Goal: Task Accomplishment & Management: Use online tool/utility

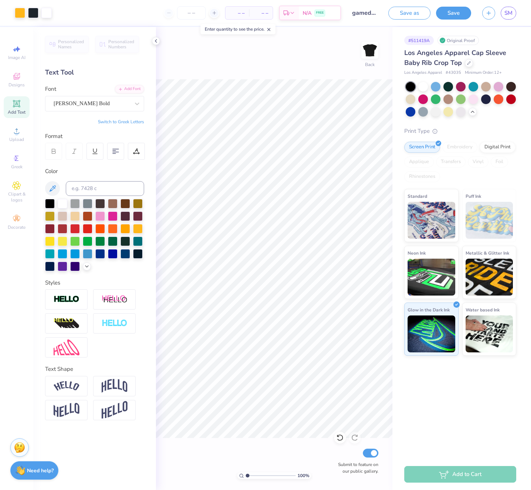
click at [239, 14] on span "– –" at bounding box center [237, 13] width 15 height 8
click at [263, 14] on span "– –" at bounding box center [260, 13] width 15 height 8
click at [188, 13] on input "number" at bounding box center [191, 12] width 29 height 13
type input "0"
type input "1"
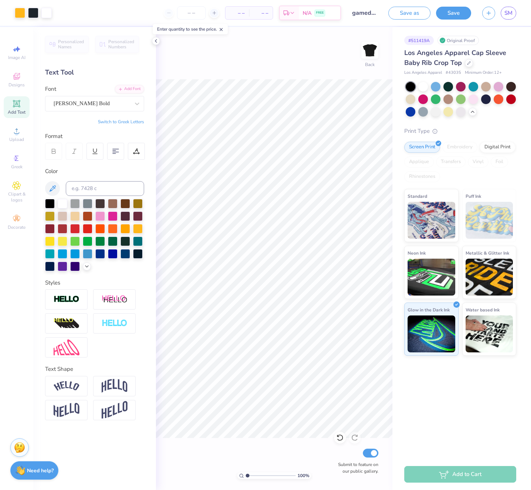
click at [322, 59] on div "100 % Back Submit to feature on our public gallery." at bounding box center [274, 258] width 236 height 463
click at [489, 13] on icon "button" at bounding box center [488, 12] width 6 height 6
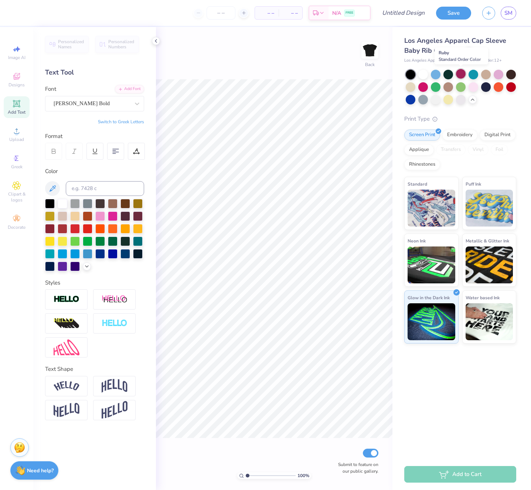
click at [461, 75] on div at bounding box center [461, 74] width 10 height 10
click at [408, 76] on div at bounding box center [410, 75] width 10 height 10
click at [408, 75] on div at bounding box center [410, 75] width 10 height 10
click at [422, 88] on div at bounding box center [423, 87] width 10 height 10
click at [460, 74] on div at bounding box center [461, 74] width 10 height 10
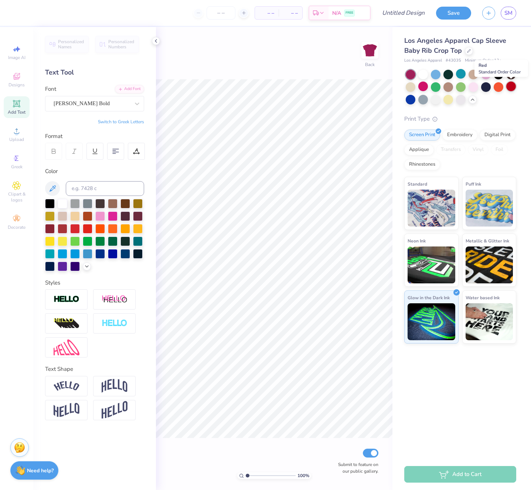
click at [513, 89] on div at bounding box center [511, 87] width 10 height 10
click at [408, 98] on div at bounding box center [410, 99] width 10 height 10
click at [18, 82] on span "Designs" at bounding box center [16, 85] width 16 height 6
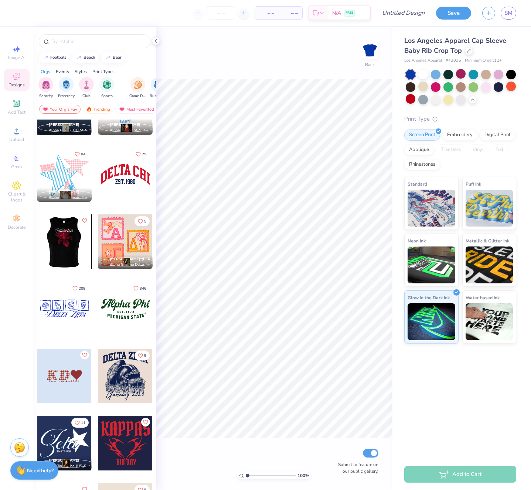
scroll to position [644, 0]
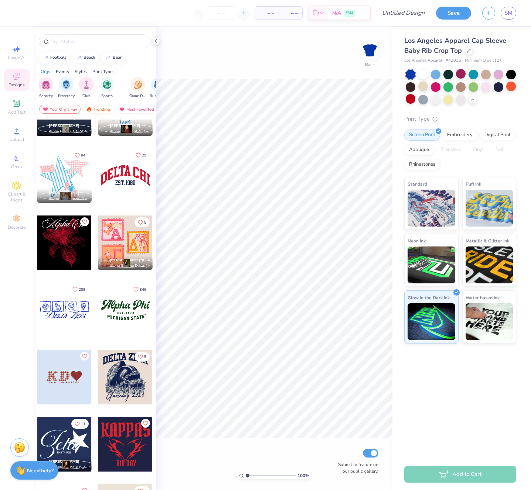
click at [70, 244] on div at bounding box center [64, 243] width 55 height 55
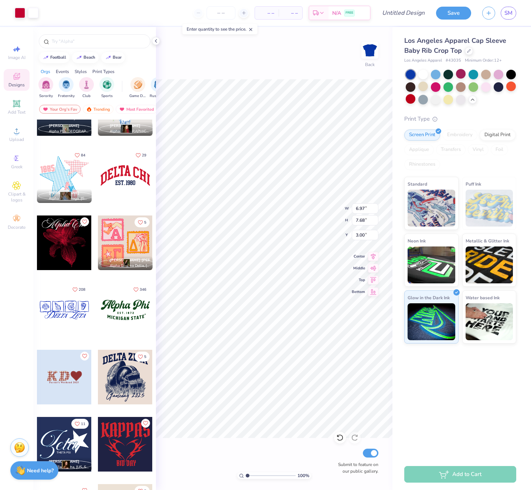
scroll to position [644, 0]
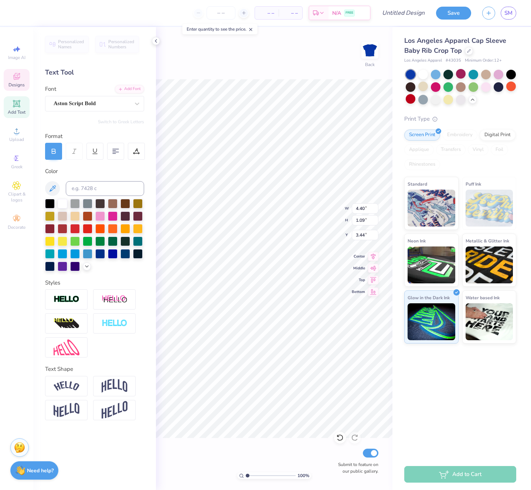
type textarea "A"
type textarea "[PERSON_NAME]"
type input "2.62"
type textarea "i"
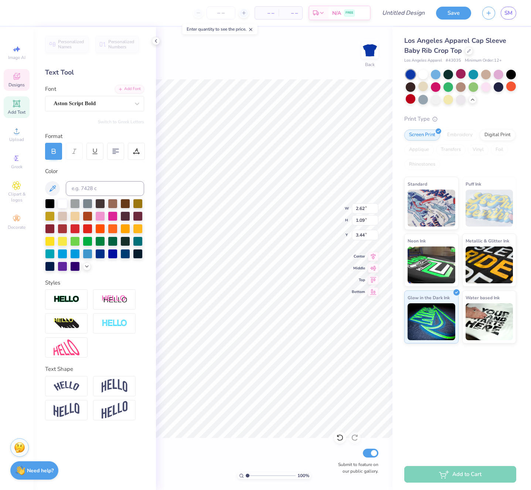
type input "6.99"
type input "1.72"
type input "3.12"
type input "6.67"
type input "7.68"
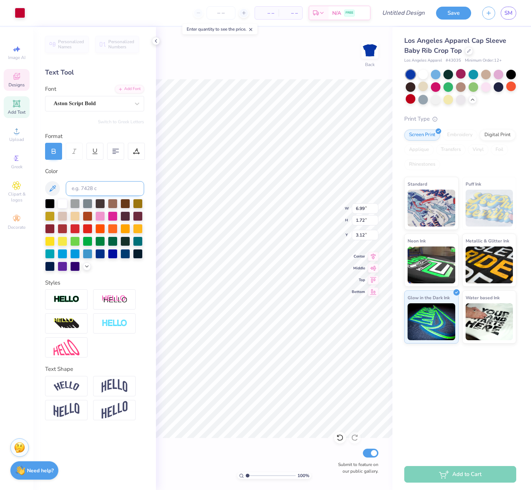
type input "3.00"
click at [19, 105] on icon at bounding box center [17, 104] width 6 height 6
type input "4.03"
type input "1.17"
type input "6.17"
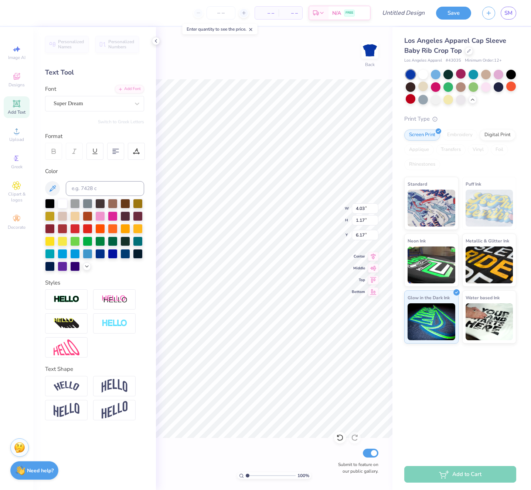
type textarea "T"
type textarea "Spiritwear"
type input "6.67"
type input "7.68"
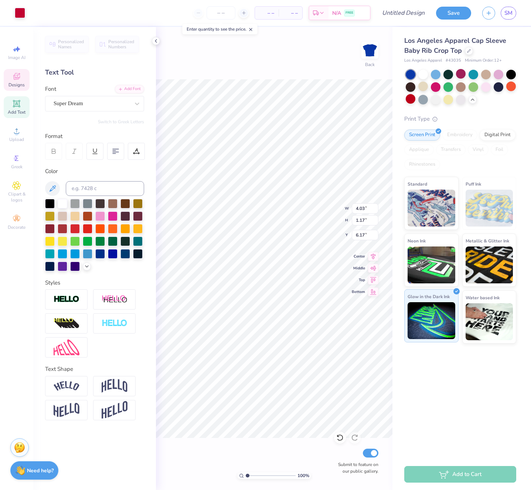
type input "3.00"
type input "6.97"
type input "1.32"
type input "6.09"
type input "6.67"
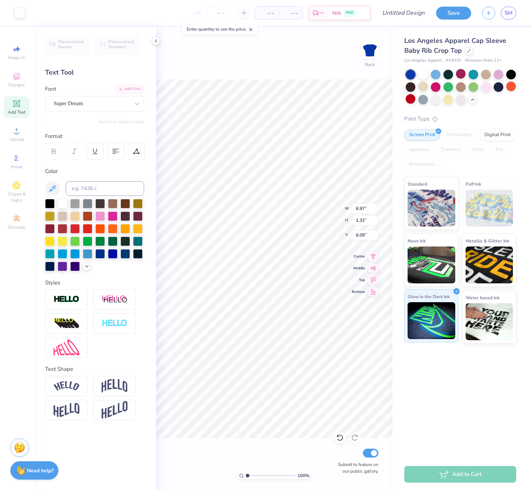
type input "7.68"
type input "1.91"
type input "6.81"
type input "7.84"
type input "6.97"
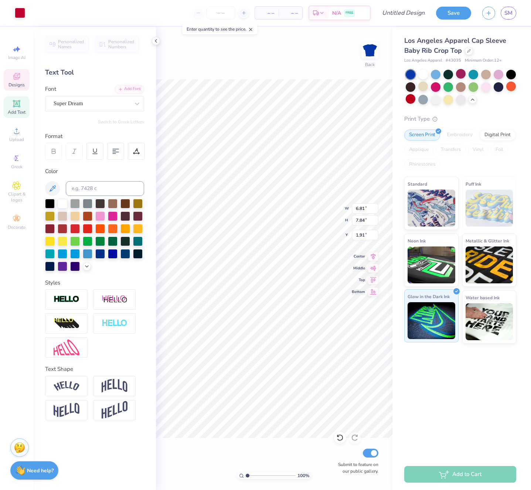
type input "8.02"
type input "6.97"
type input "8.02"
type input "1.91"
type input "1.32"
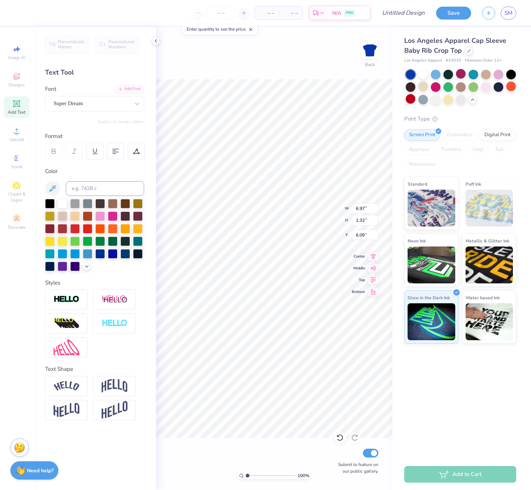
type input "5.43"
click at [423, 198] on img at bounding box center [431, 207] width 48 height 37
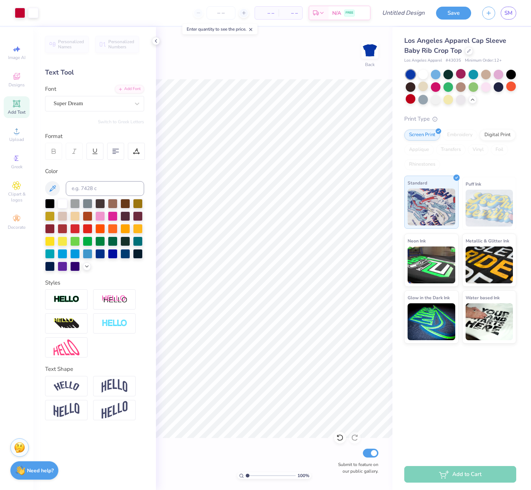
click at [427, 180] on div "Standard" at bounding box center [431, 202] width 54 height 53
click at [398, 15] on input "Design Title" at bounding box center [412, 13] width 36 height 15
type input "kks"
click at [449, 13] on button "Save" at bounding box center [453, 13] width 35 height 13
click at [17, 108] on div "Add Text" at bounding box center [17, 107] width 26 height 22
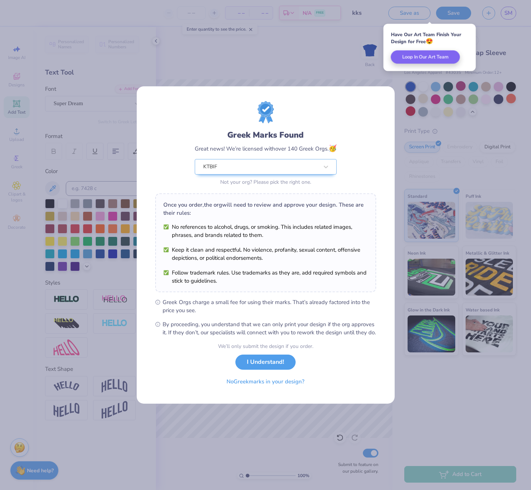
click at [408, 383] on div "Greek Marks Found Great news! We’re licensed with over 140 Greek Orgs. 🥳 KTBIF …" at bounding box center [265, 245] width 531 height 490
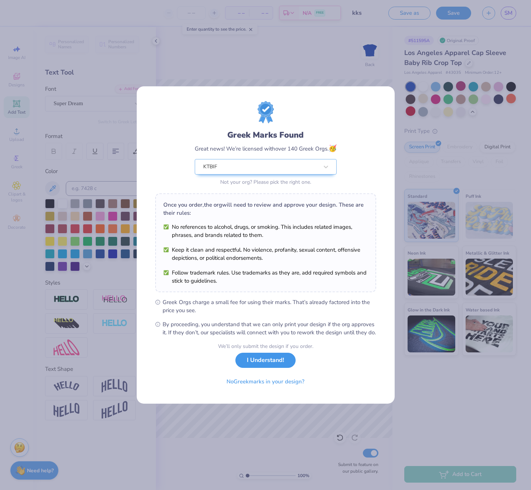
click at [253, 364] on button "I Understand!" at bounding box center [265, 360] width 60 height 15
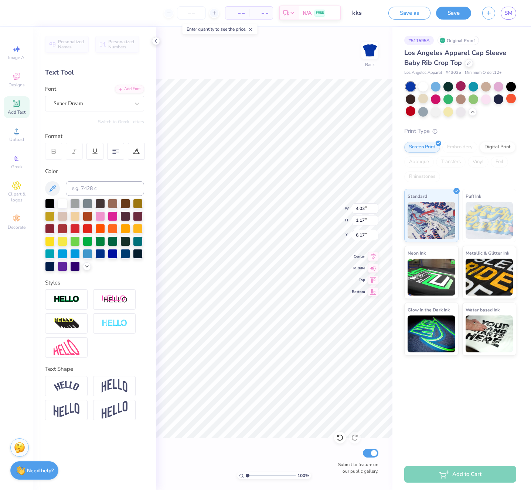
type textarea "T"
type textarea "2021"
type input "3.75"
type input "6.44"
type input "1.39"
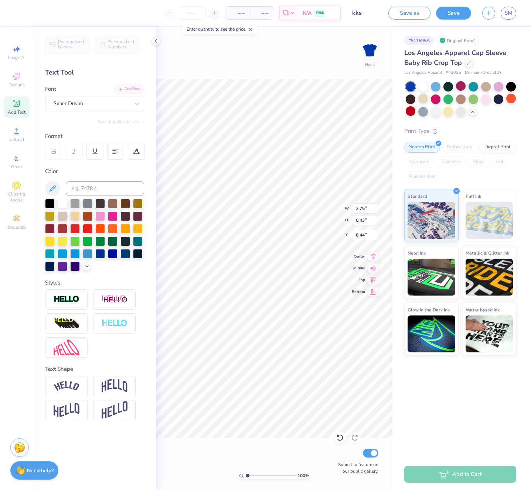
type input "0.43"
type input "7.18"
type textarea "Est. 2021"
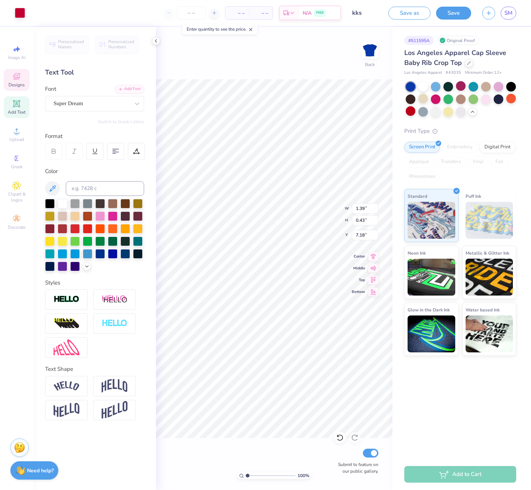
type input "6.97"
type input "8.02"
type input "1.91"
type input "2.67"
type input "0.43"
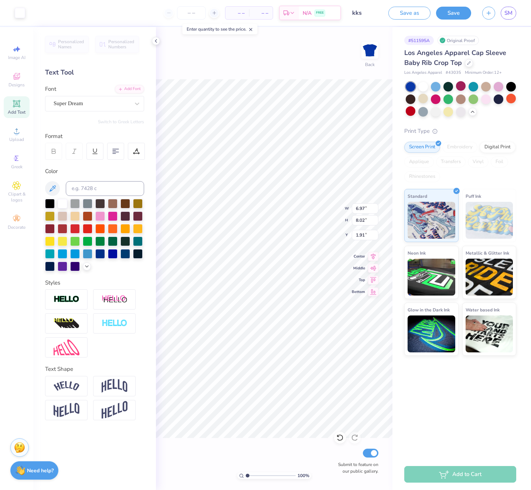
type input "7.17"
type input "1.82"
type input "0.29"
type input "7.31"
type input "6.97"
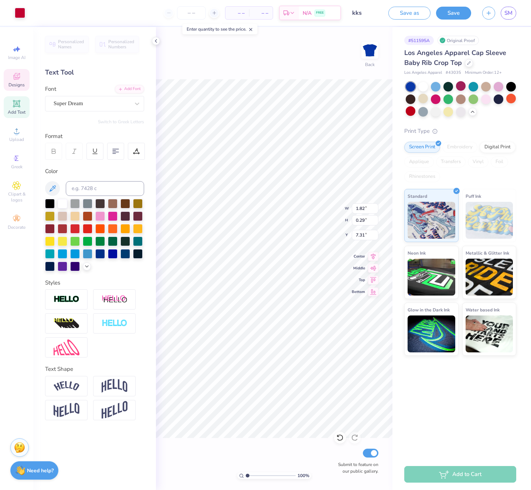
type input "8.02"
type input "1.91"
type input "1.82"
type input "0.29"
type input "6.60"
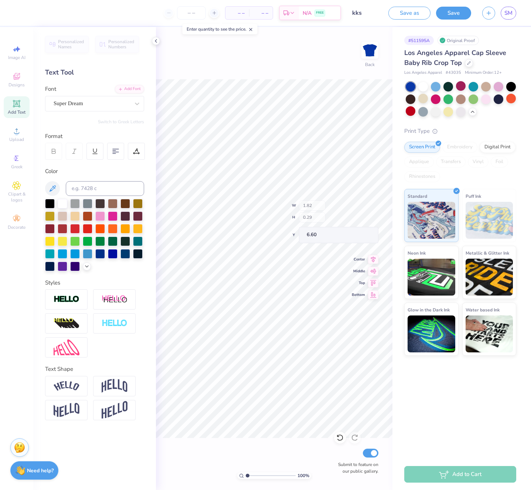
type input "6.75"
type input "6.97"
type input "8.02"
type input "1.91"
click at [66, 390] on img at bounding box center [67, 386] width 26 height 10
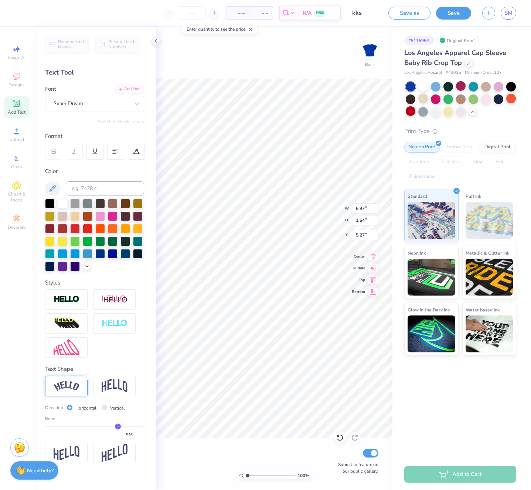
type input "1.64"
type input "5.27"
click at [339, 440] on icon at bounding box center [339, 437] width 7 height 7
click at [339, 438] on icon at bounding box center [339, 437] width 7 height 7
type input "5.27"
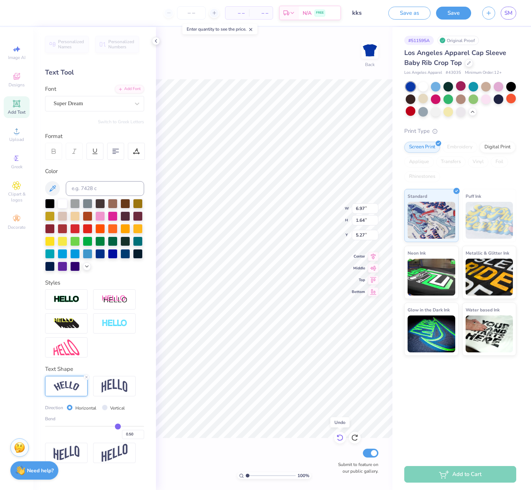
click at [339, 438] on icon at bounding box center [339, 437] width 7 height 7
type input "1.32"
type input "5.43"
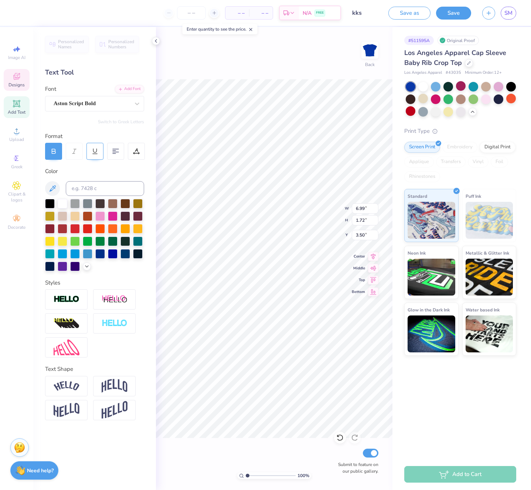
click at [54, 153] on icon at bounding box center [53, 151] width 7 height 7
type input "6.97"
type input "1.71"
click at [333, 202] on div "100 % Back W 6.97 6.97 " H 1.71 1.71 " Y 3.50 3.50 " Center Middle Top Bottom S…" at bounding box center [274, 258] width 236 height 463
click at [451, 14] on button "Save" at bounding box center [453, 12] width 35 height 13
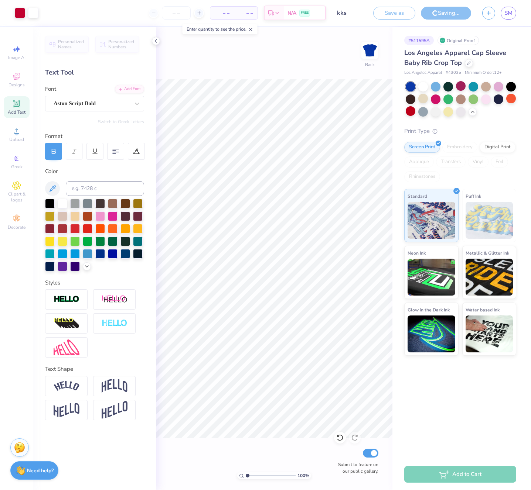
click at [451, 15] on div "Saving..." at bounding box center [446, 13] width 50 height 13
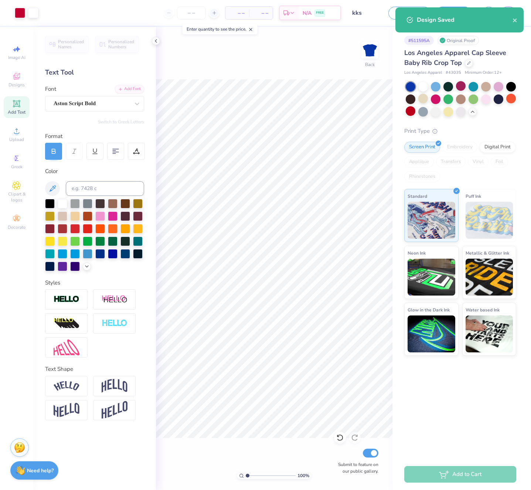
click at [188, 71] on div "100 % Back Submit to feature on our public gallery." at bounding box center [274, 258] width 236 height 463
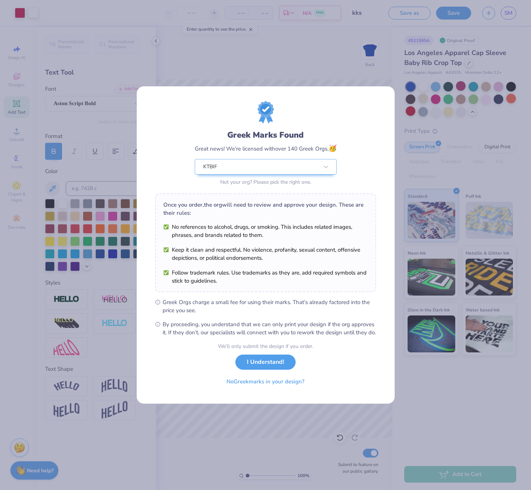
drag, startPoint x: 249, startPoint y: 360, endPoint x: 253, endPoint y: 362, distance: 4.0
click at [249, 360] on button "I Understand!" at bounding box center [265, 362] width 60 height 15
